Goal: Information Seeking & Learning: Learn about a topic

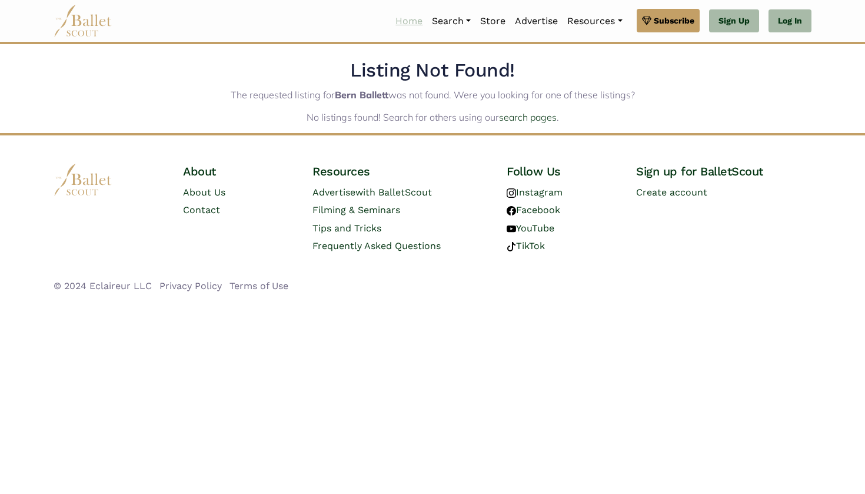
click at [413, 21] on link "Home" at bounding box center [409, 21] width 36 height 25
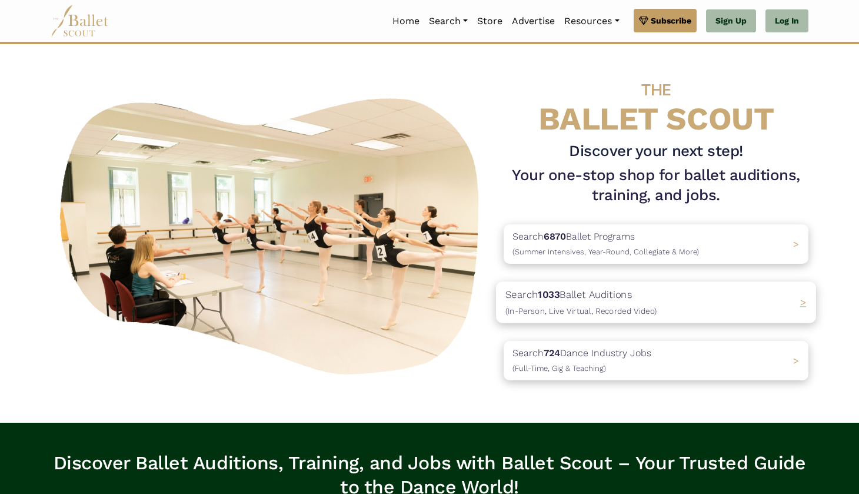
click at [620, 310] on span "(In-Person, Live Virtual, Recorded Video)" at bounding box center [580, 310] width 151 height 9
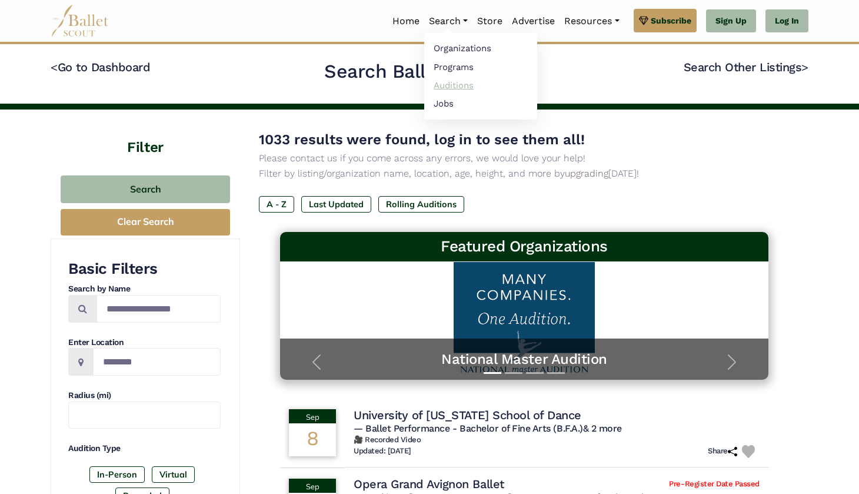
click at [462, 90] on link "Auditions" at bounding box center [480, 85] width 113 height 18
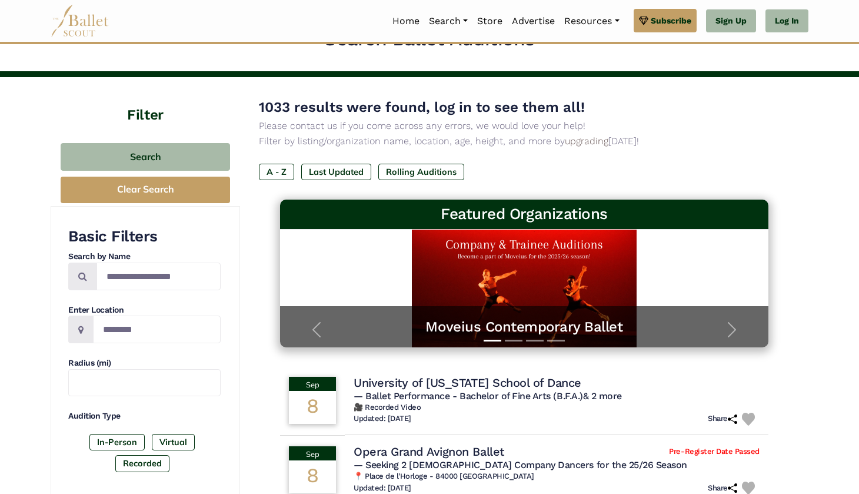
scroll to position [32, 0]
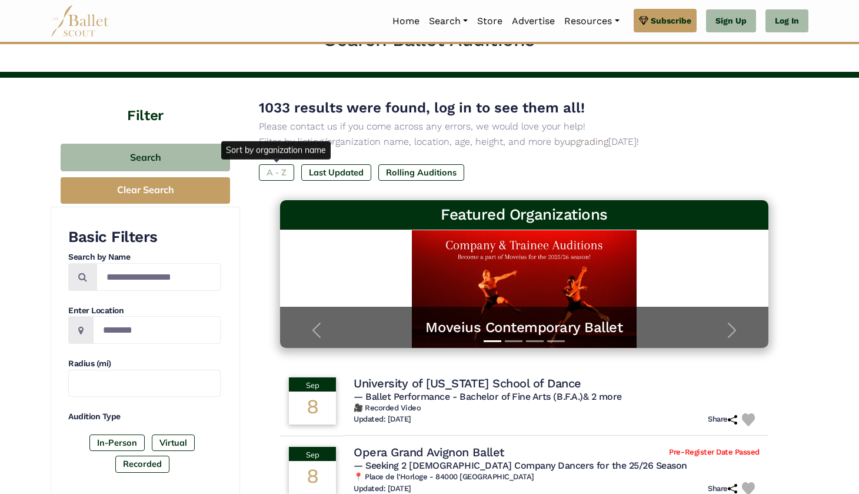
click at [279, 170] on label "A - Z" at bounding box center [276, 172] width 35 height 16
click at [332, 169] on label "Last Updated" at bounding box center [336, 172] width 70 height 16
click at [332, 171] on label "Last Updated" at bounding box center [336, 172] width 70 height 16
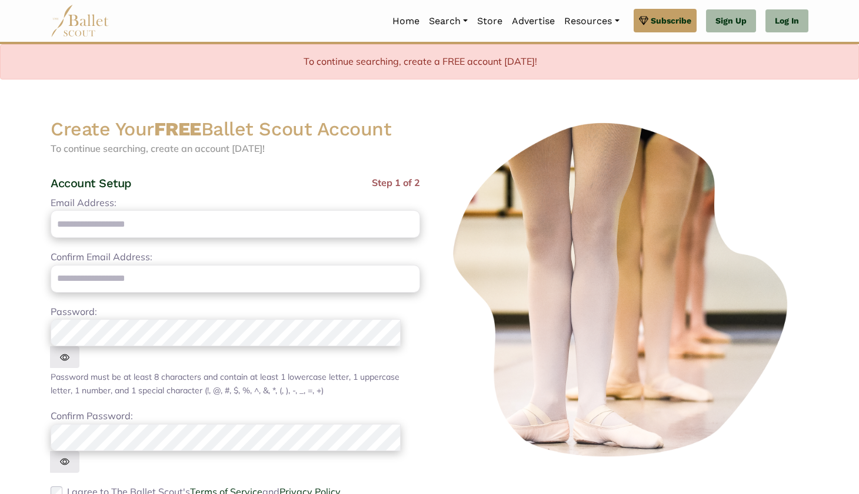
scroll to position [1, 0]
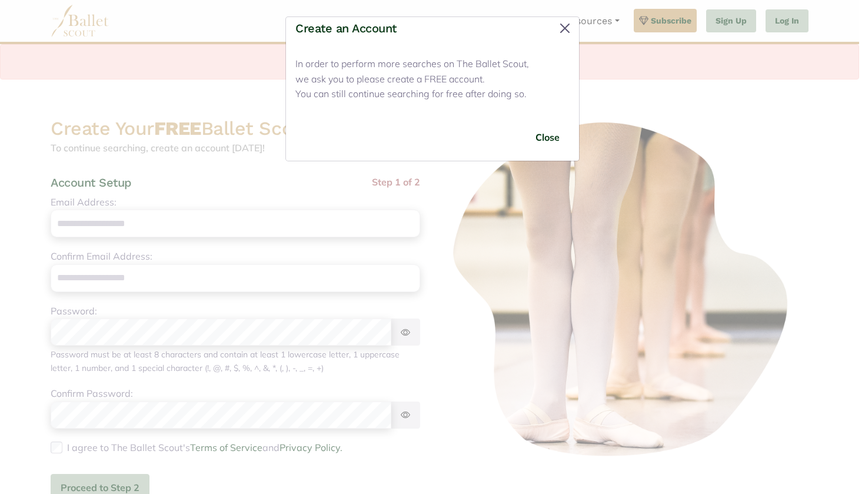
click at [564, 28] on button "Close" at bounding box center [564, 28] width 19 height 19
